Goal: Find specific page/section: Find specific page/section

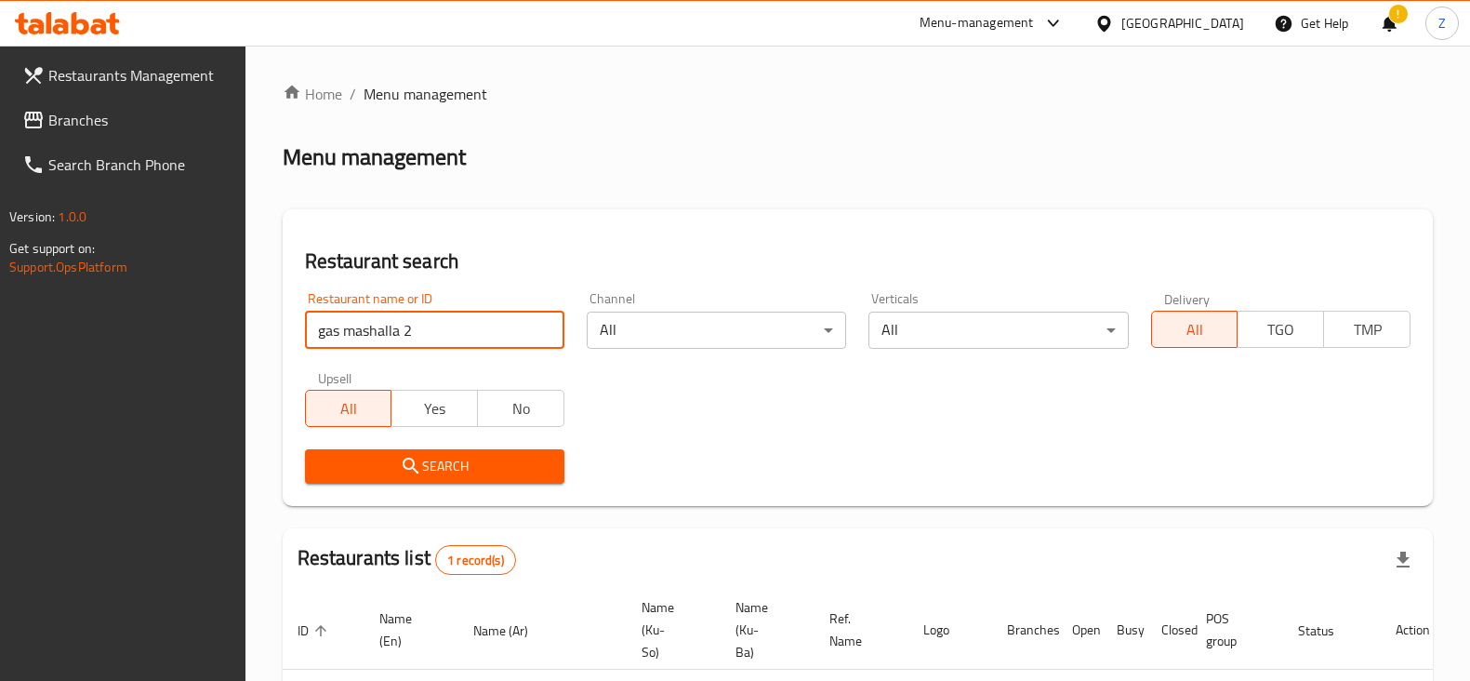
click at [457, 311] on input "gas mashalla 2" at bounding box center [434, 329] width 259 height 37
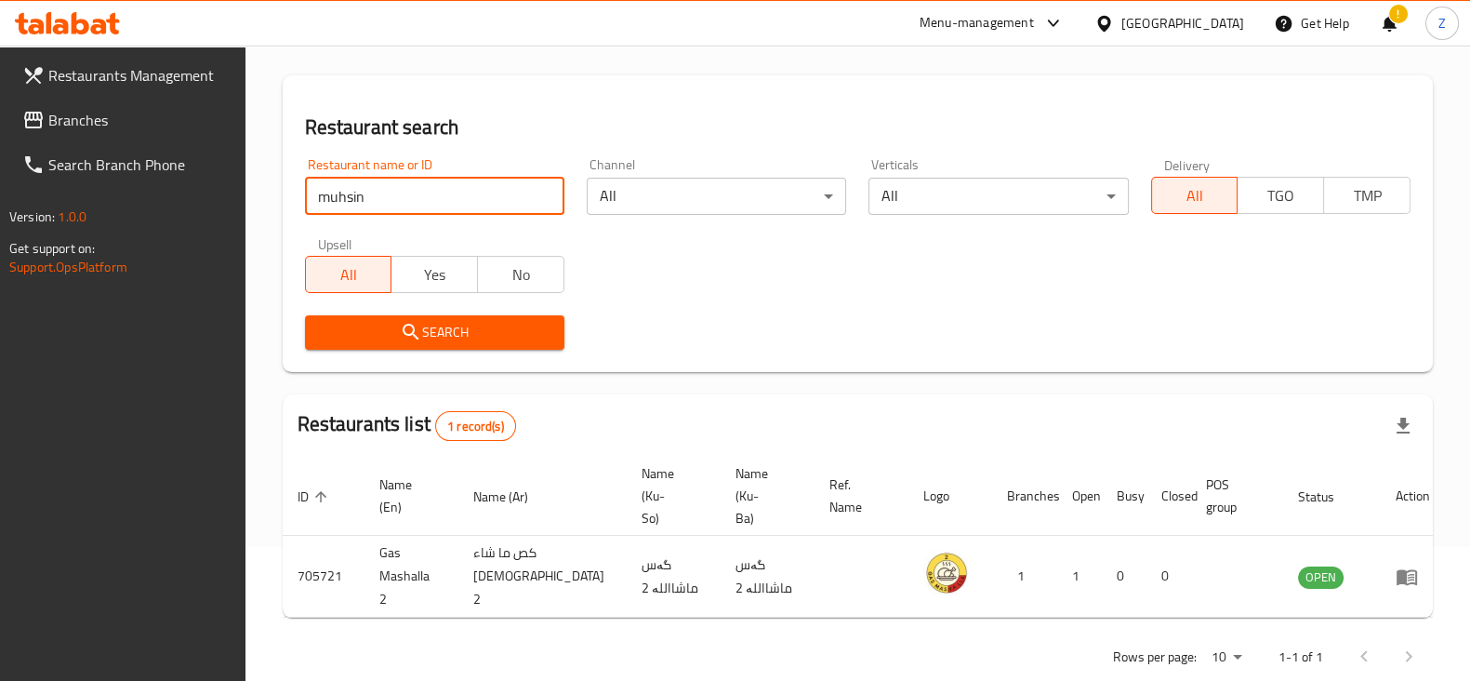
type input "muhsin"
click button "Search" at bounding box center [434, 332] width 259 height 34
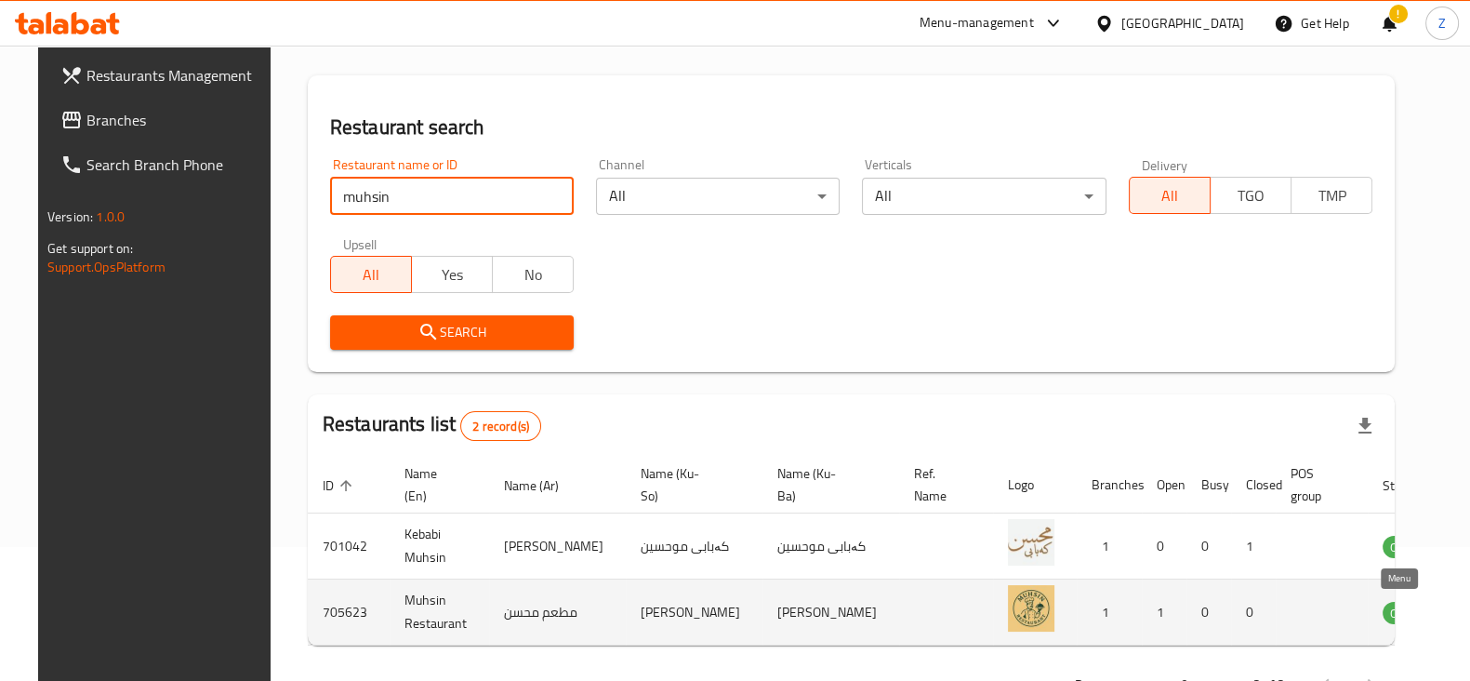
click at [1469, 611] on icon "enhanced table" at bounding box center [1495, 612] width 7 height 7
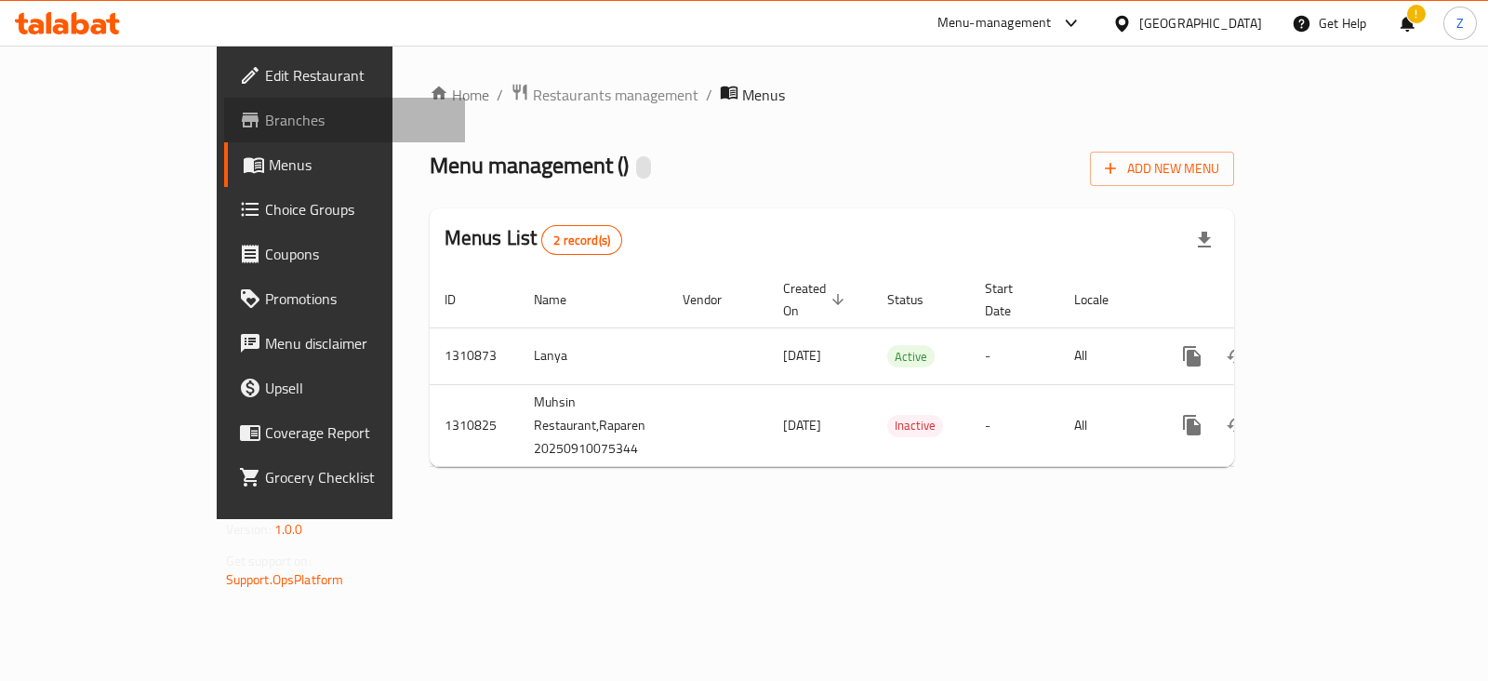
click at [265, 118] on span "Branches" at bounding box center [357, 120] width 185 height 22
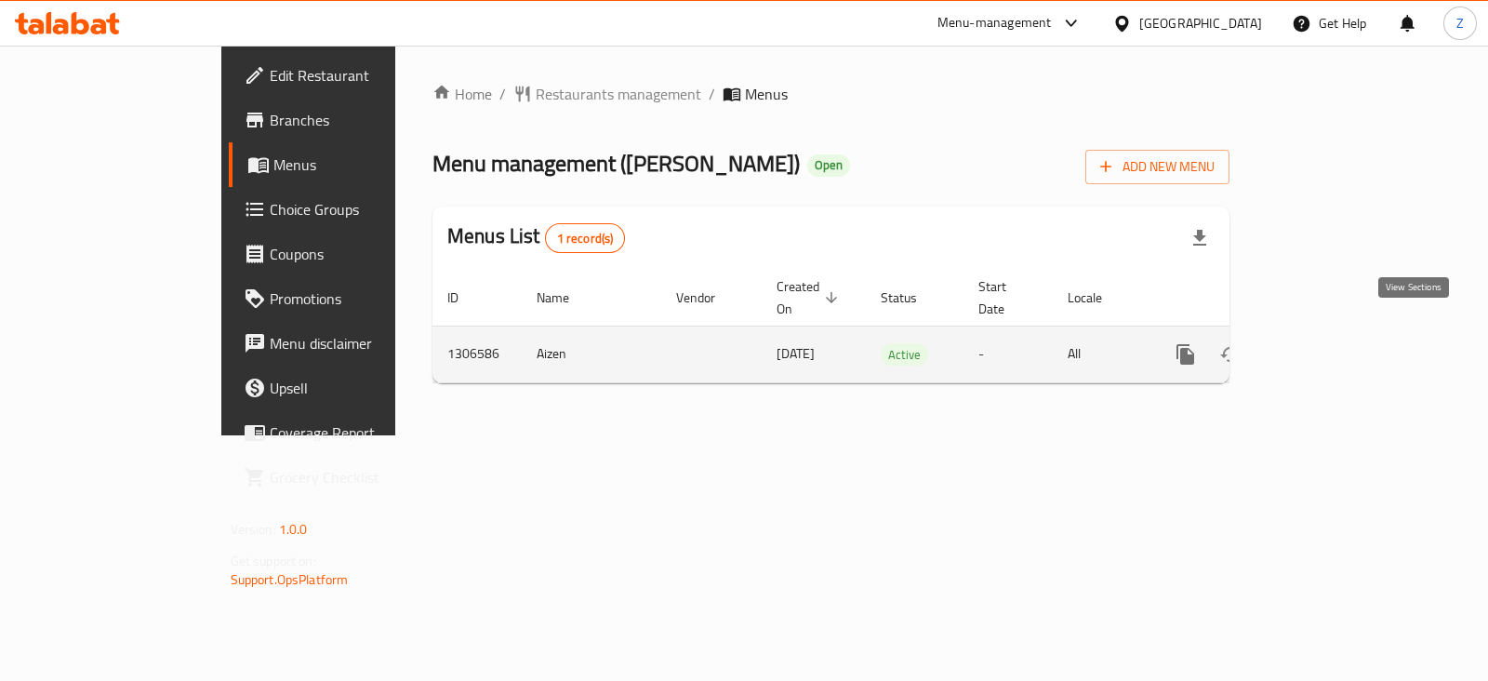
click at [1330, 343] on icon "enhanced table" at bounding box center [1319, 354] width 22 height 22
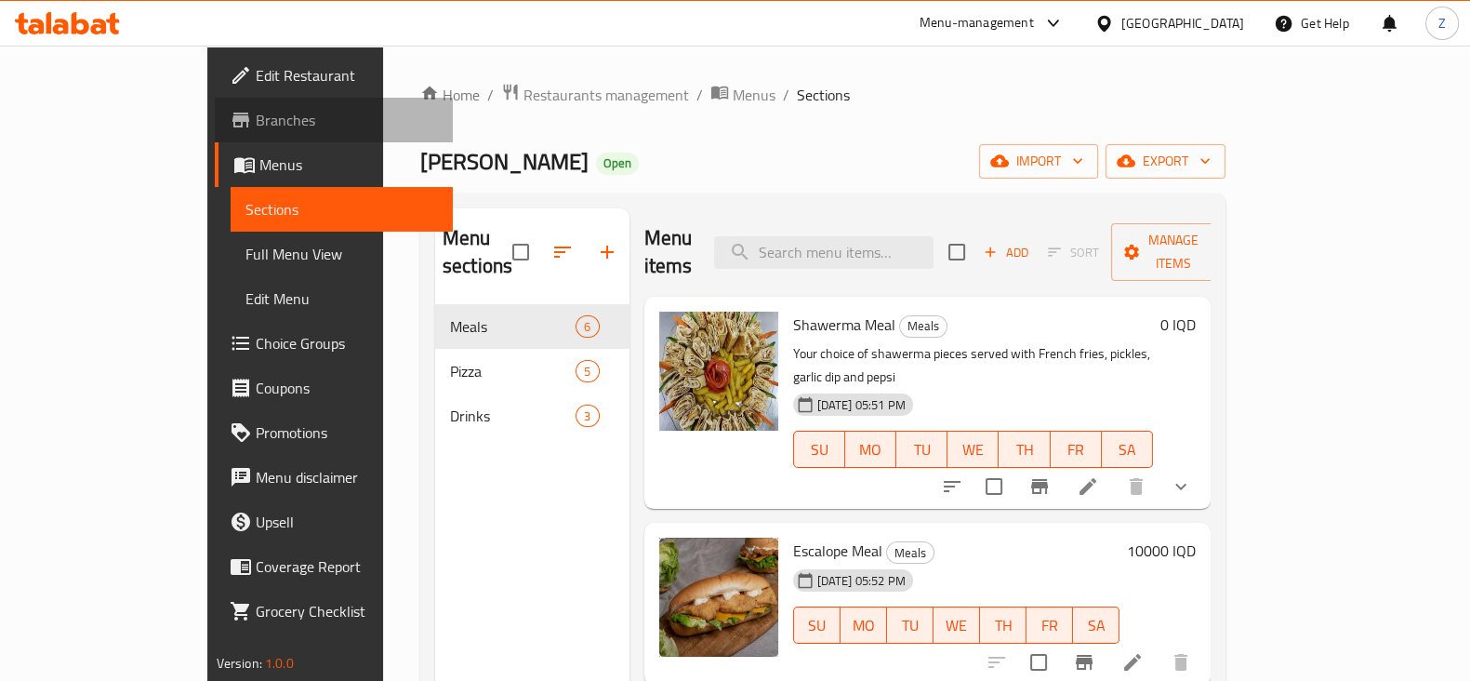
click at [215, 137] on link "Branches" at bounding box center [334, 120] width 238 height 45
